Goal: Find specific page/section: Find specific page/section

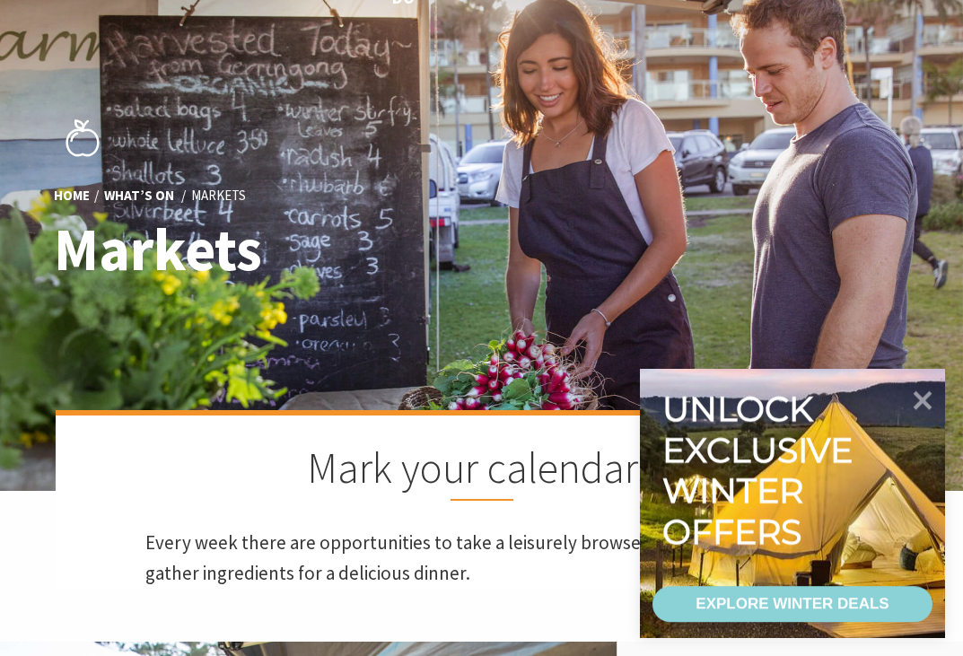
scroll to position [92, 0]
click at [920, 410] on icon at bounding box center [923, 400] width 19 height 19
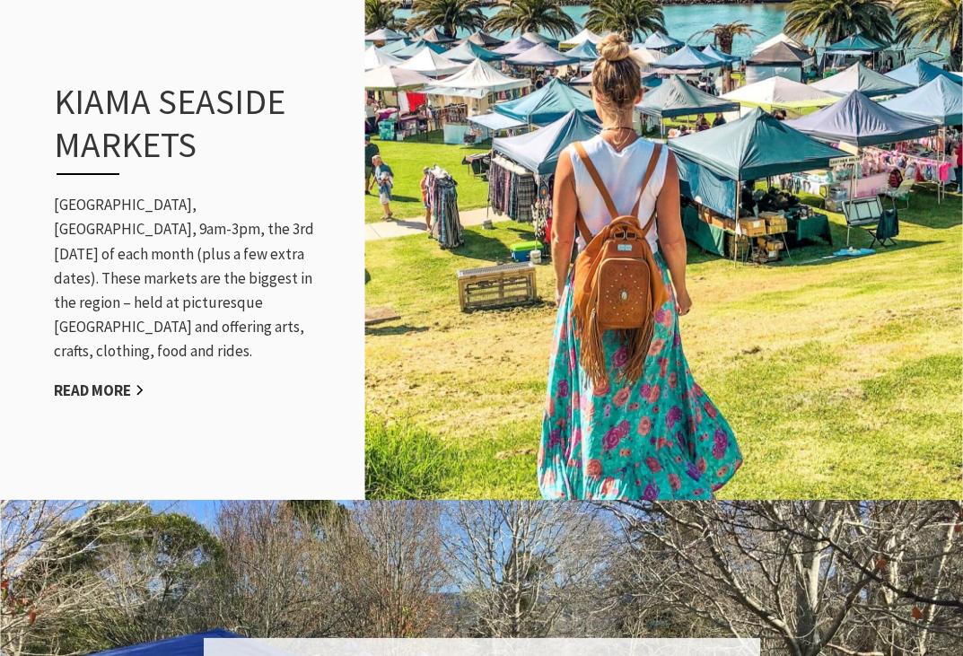
scroll to position [1783, 0]
click at [107, 381] on link "Read More" at bounding box center [99, 391] width 91 height 21
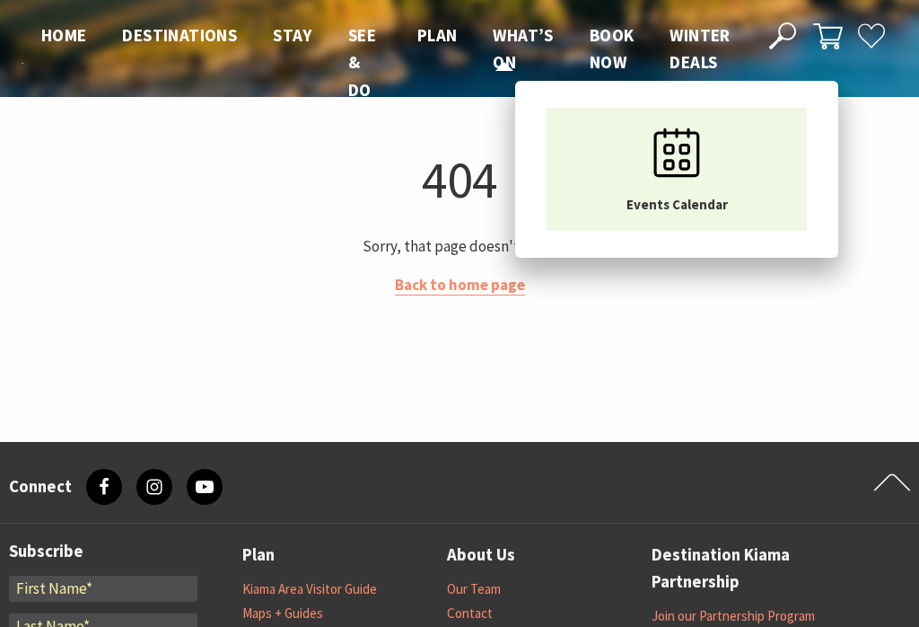
click at [523, 43] on span "What’s On" at bounding box center [523, 48] width 60 height 48
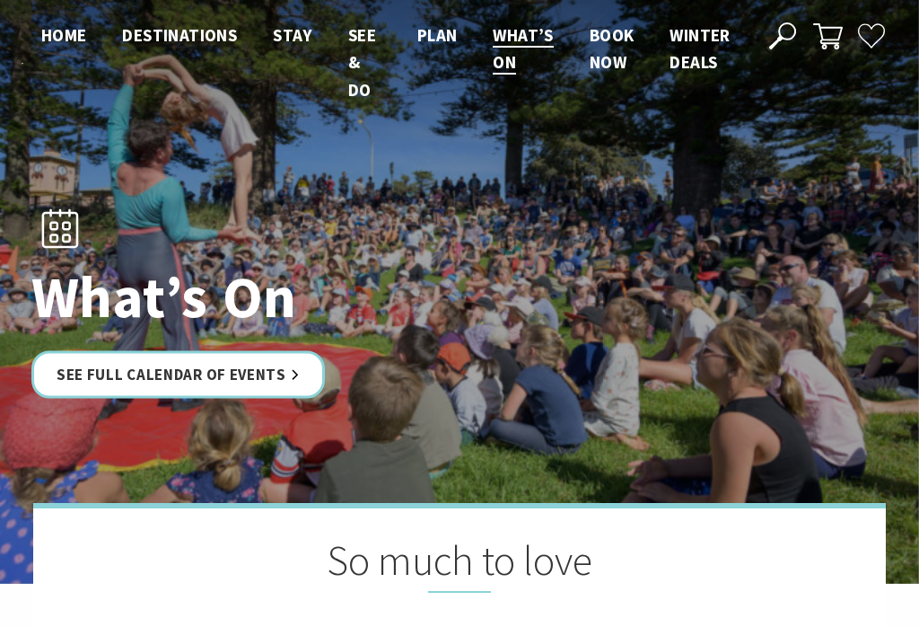
click at [303, 376] on link "See Full Calendar of Events" at bounding box center [178, 374] width 294 height 48
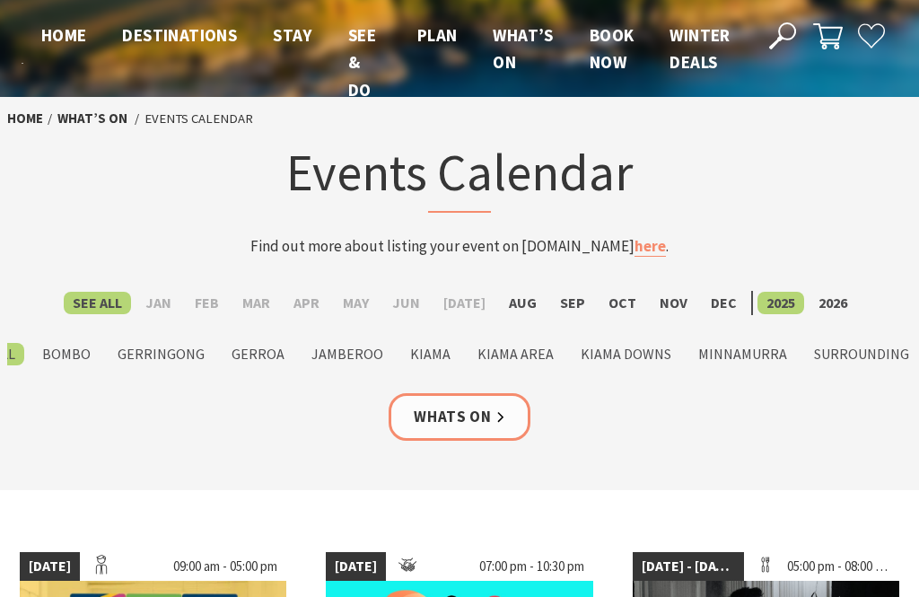
click at [515, 307] on label "Aug" at bounding box center [523, 303] width 46 height 22
click at [0, 0] on input "Aug" at bounding box center [0, 0] width 0 height 0
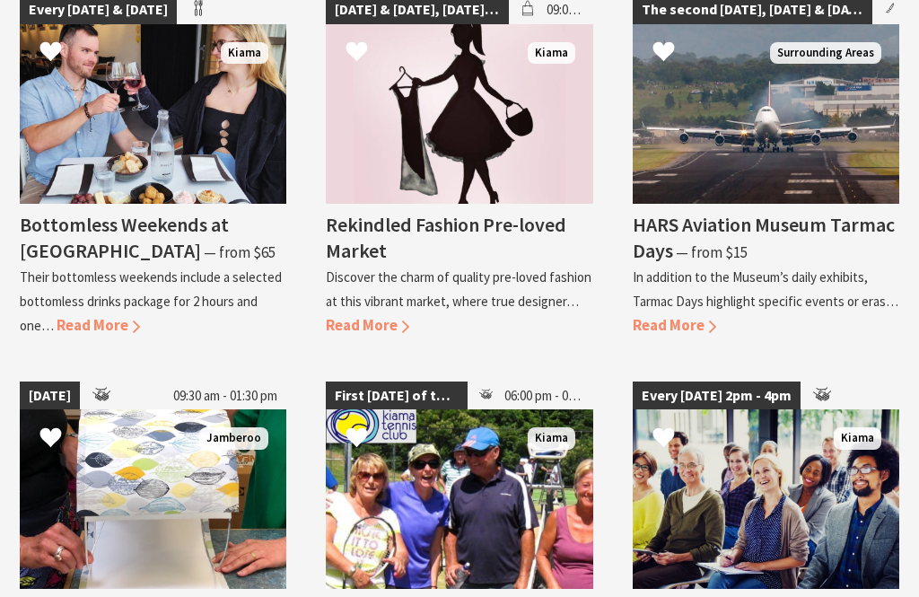
scroll to position [2793, 0]
